Goal: Find specific page/section: Find specific page/section

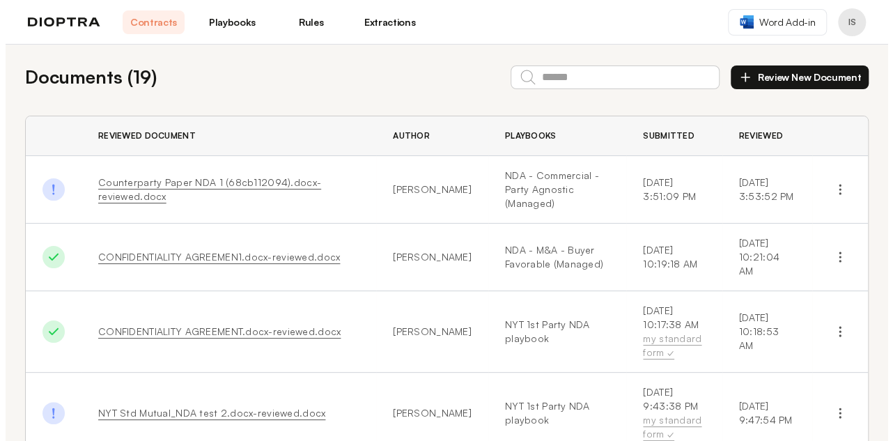
scroll to position [4, 0]
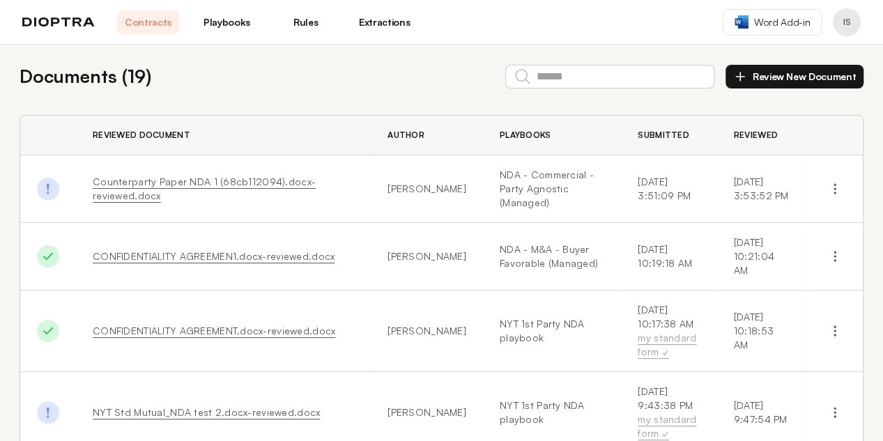
click at [94, 27] on div "Contracts Playbooks Rules Extractions" at bounding box center [218, 22] width 393 height 24
click at [56, 20] on img at bounding box center [58, 22] width 72 height 10
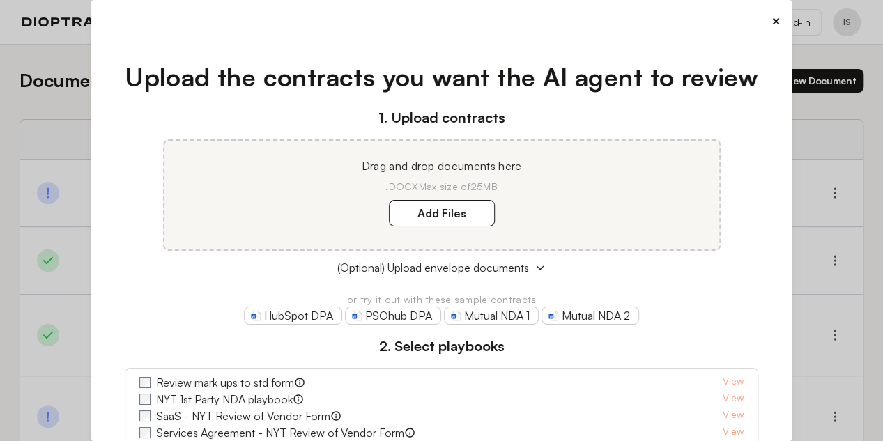
click at [768, 31] on div "Upload the contracts you want the AI agent to review 1. Upload contracts Drag a…" at bounding box center [441, 319] width 678 height 577
click at [771, 29] on button "×" at bounding box center [775, 21] width 9 height 20
